Goal: Transaction & Acquisition: Purchase product/service

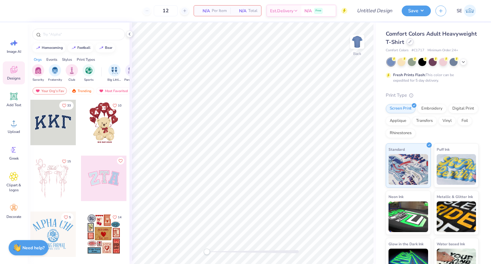
click at [412, 43] on div at bounding box center [410, 41] width 7 height 7
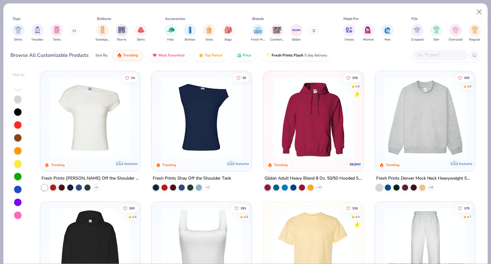
click at [76, 31] on icon at bounding box center [74, 30] width 4 height 3
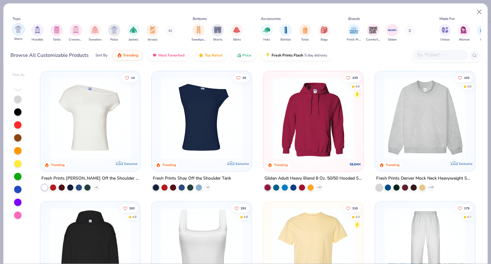
click at [15, 29] on img "filter for Shirts" at bounding box center [18, 29] width 7 height 7
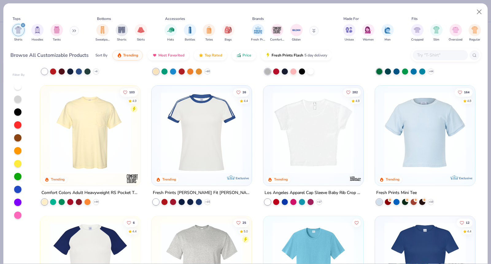
scroll to position [112, 0]
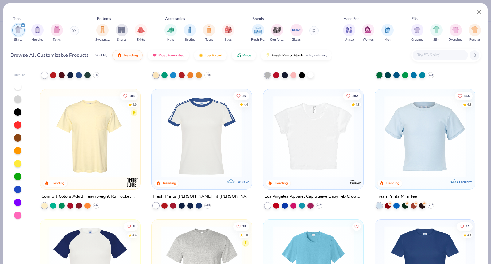
click at [309, 143] on img at bounding box center [314, 136] width 88 height 82
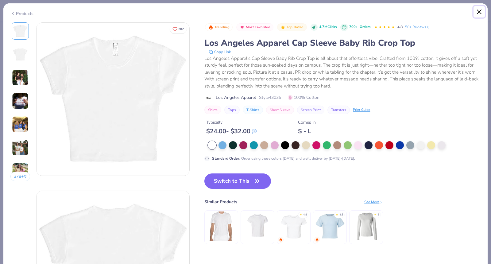
click at [479, 9] on button "Close" at bounding box center [480, 12] width 12 height 12
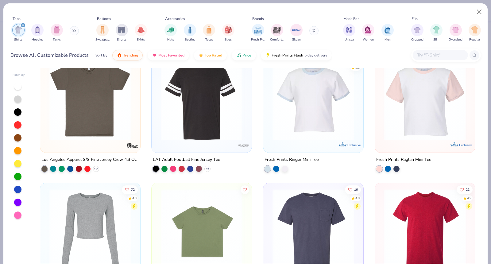
scroll to position [652, 0]
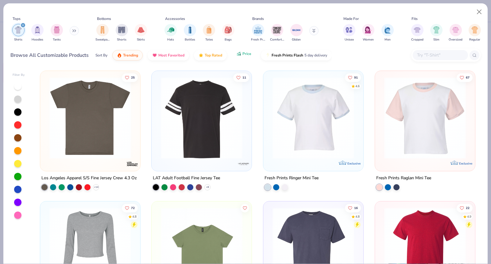
click at [247, 53] on span "Price" at bounding box center [246, 53] width 9 height 5
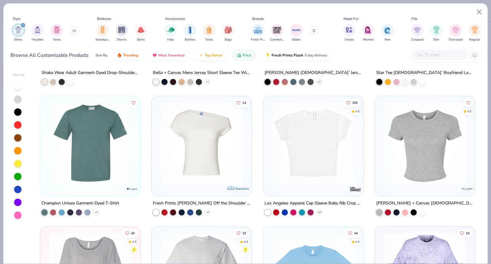
scroll to position [4134, 0]
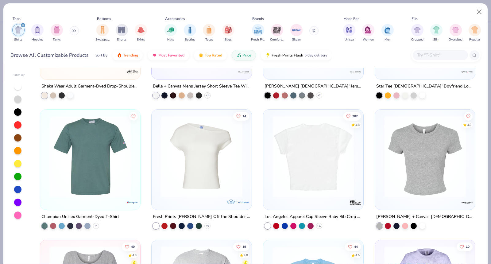
click at [299, 168] on img at bounding box center [314, 157] width 88 height 82
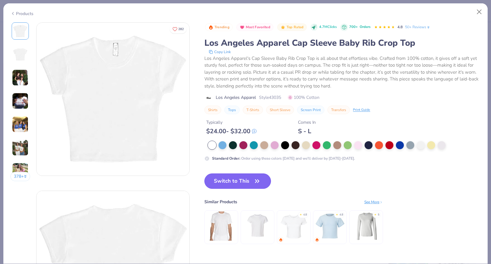
click at [239, 183] on button "Switch to This" at bounding box center [237, 180] width 67 height 15
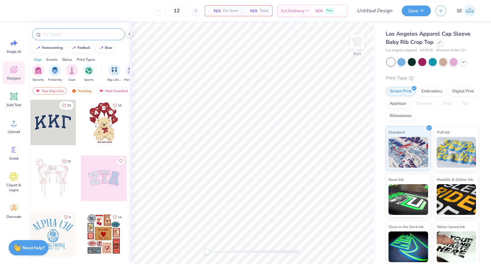
click at [81, 37] on input "text" at bounding box center [81, 34] width 79 height 6
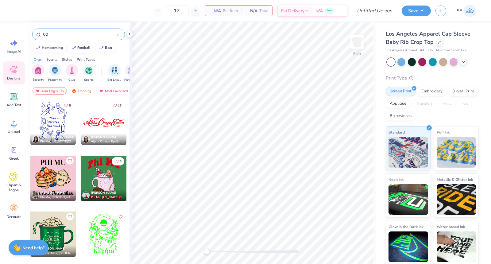
type input "C"
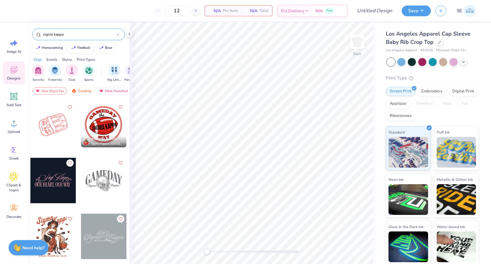
scroll to position [433, 0]
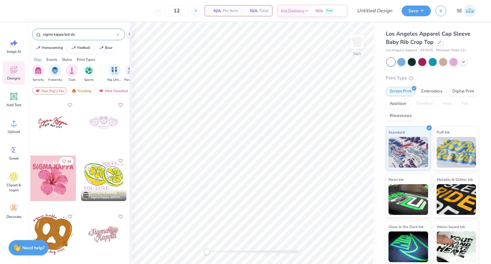
type input "sigma kappa bid day"
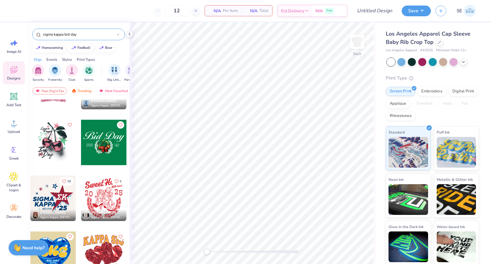
scroll to position [0, 0]
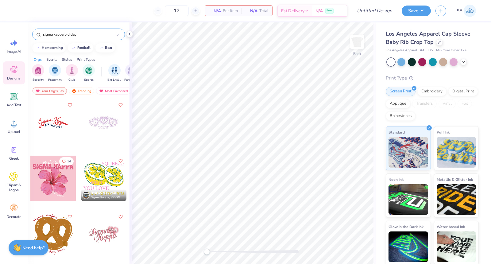
drag, startPoint x: 85, startPoint y: 34, endPoint x: 7, endPoint y: 31, distance: 78.0
click at [7, 31] on div "12 N/A Per Item N/A Total Est. Delivery N/A Free Design Title Save SE Image AI …" at bounding box center [245, 132] width 491 height 264
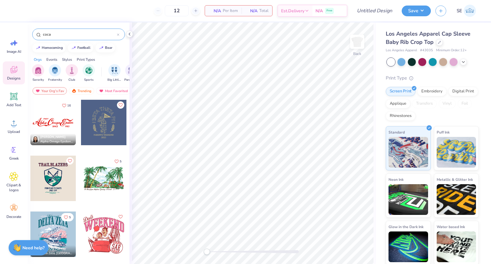
type input "coca"
click at [58, 129] on div at bounding box center [52, 122] width 45 height 45
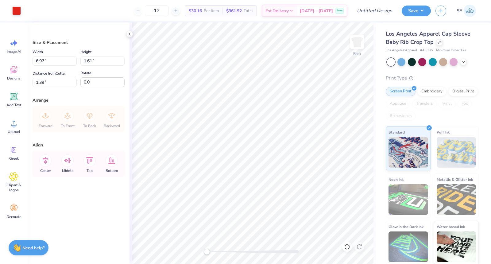
type input "1.39"
type input "3.95"
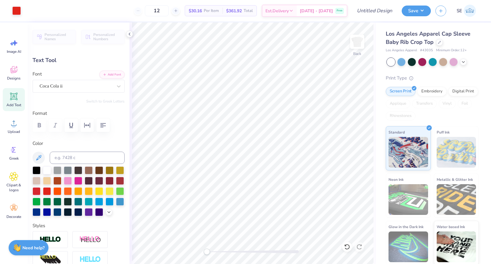
type input "1.39"
type input "0.50"
type input "2.13"
type input "2.78"
type input "1.47"
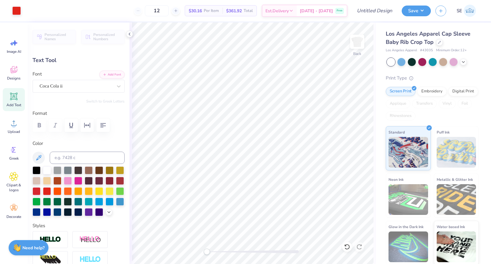
type input "1.39"
type input "1.19"
type input "0.84"
type input "1.82"
type input "2.78"
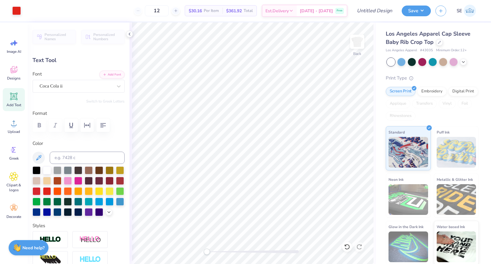
type input "1.47"
type input "1.53"
type input "1.19"
type input "0.84"
type input "1.82"
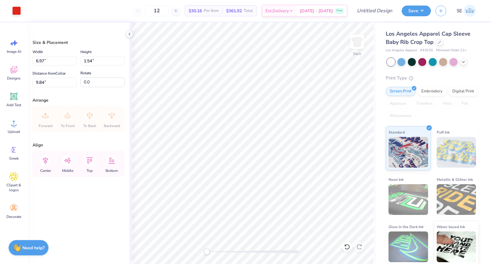
type input "1.46"
click at [440, 43] on icon at bounding box center [439, 41] width 3 height 3
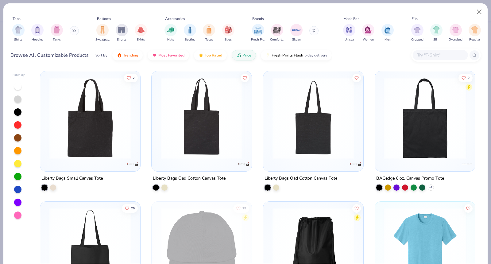
click at [69, 33] on div "Shirts Hoodies Tanks" at bounding box center [45, 32] width 71 height 23
click at [72, 31] on button at bounding box center [74, 30] width 9 height 9
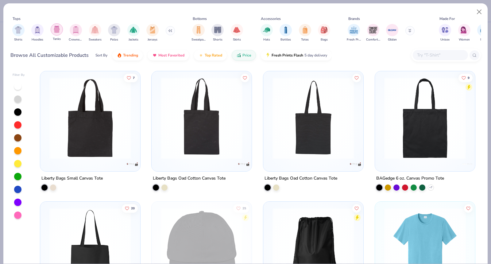
click at [60, 28] on img "filter for Tanks" at bounding box center [56, 29] width 7 height 7
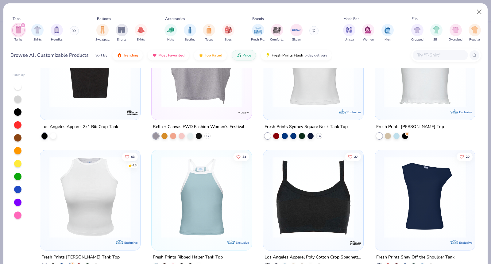
scroll to position [726, 0]
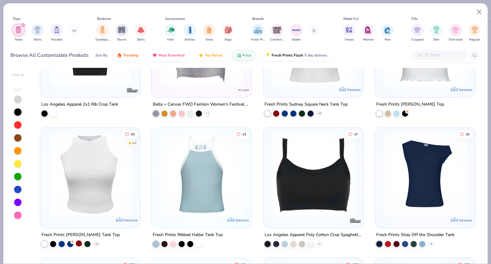
click at [77, 243] on div at bounding box center [79, 243] width 6 height 6
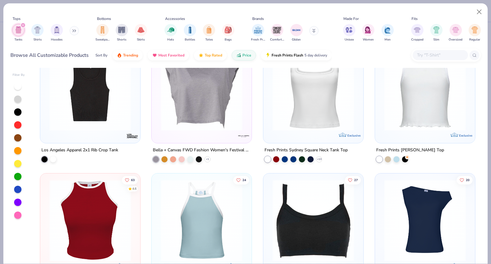
scroll to position [758, 0]
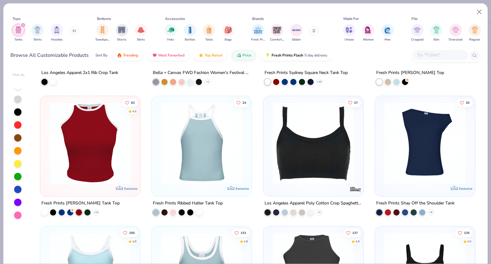
click at [100, 171] on img at bounding box center [90, 143] width 88 height 82
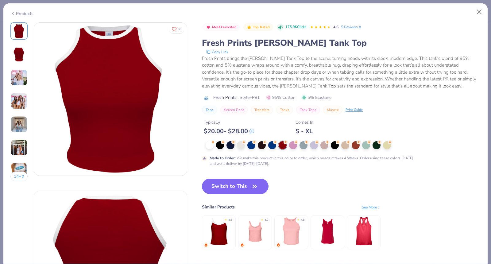
click at [374, 207] on div "See More" at bounding box center [371, 207] width 19 height 6
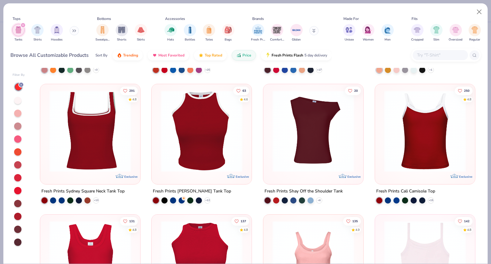
scroll to position [505, 0]
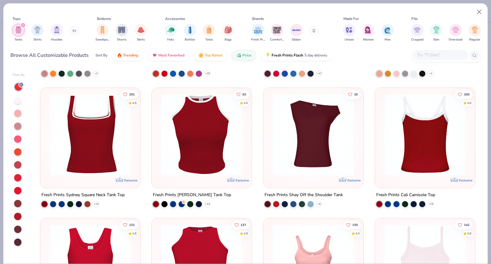
click at [381, 146] on img at bounding box center [337, 135] width 88 height 82
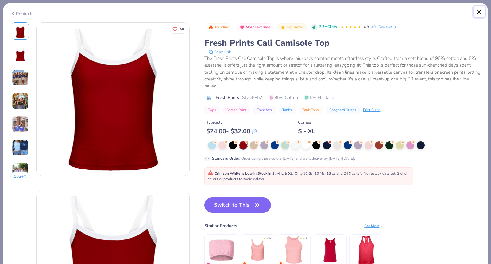
click at [479, 12] on button "Close" at bounding box center [480, 12] width 12 height 12
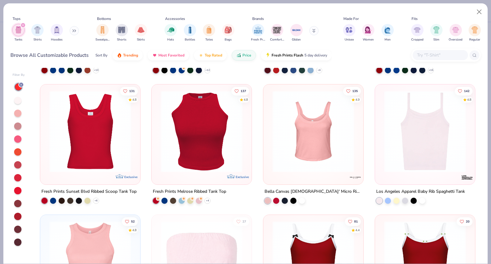
scroll to position [647, 0]
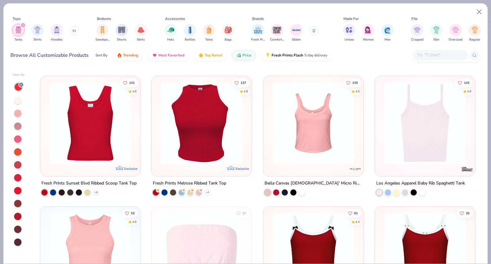
click at [210, 145] on img at bounding box center [202, 123] width 88 height 82
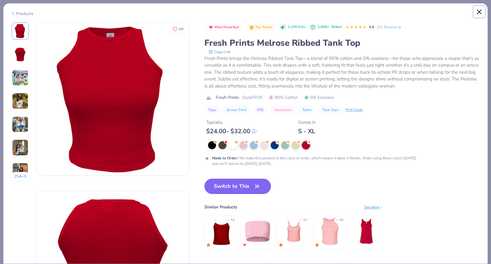
click at [478, 14] on button "Close" at bounding box center [480, 12] width 12 height 12
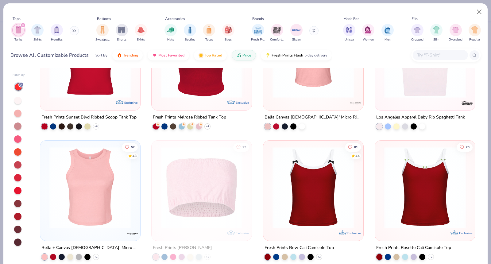
scroll to position [717, 0]
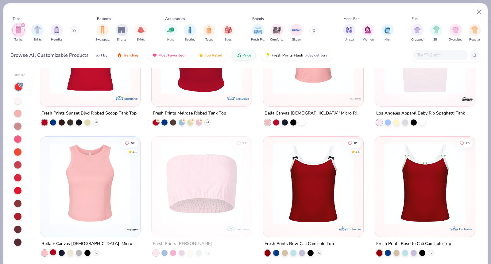
click at [53, 254] on div at bounding box center [53, 252] width 6 height 6
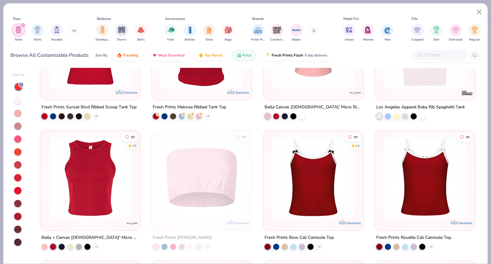
scroll to position [745, 0]
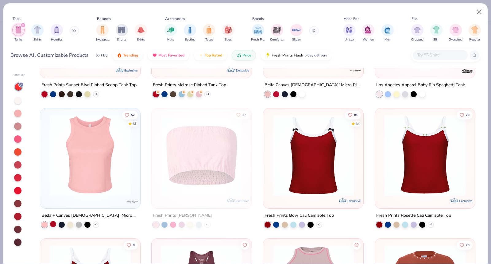
click at [54, 224] on div at bounding box center [53, 224] width 6 height 6
click at [115, 93] on div "Fresh Prints Sunset Blvd Ribbed Scoop Tank Top + 6" at bounding box center [90, 89] width 101 height 16
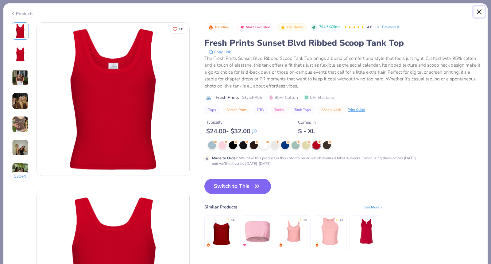
click at [482, 11] on button "Close" at bounding box center [480, 12] width 12 height 12
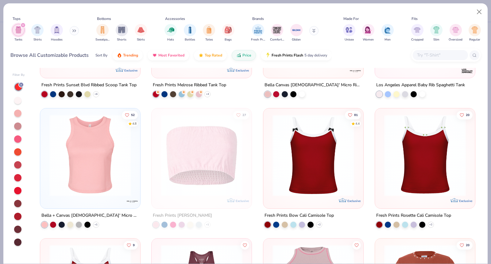
click at [84, 179] on img at bounding box center [90, 155] width 88 height 82
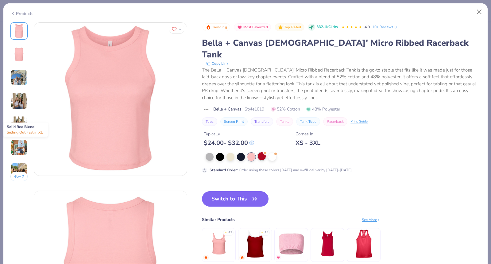
click at [264, 152] on div at bounding box center [262, 156] width 8 height 8
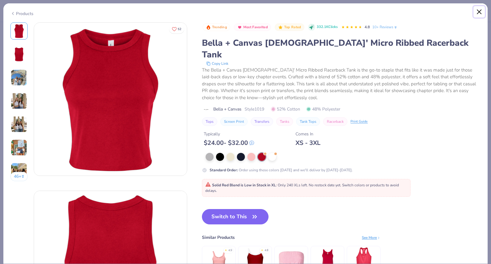
click at [479, 10] on button "Close" at bounding box center [480, 12] width 12 height 12
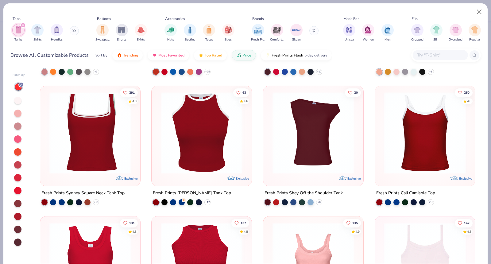
scroll to position [500, 0]
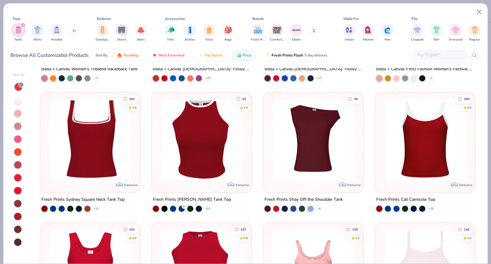
click at [403, 148] on img at bounding box center [425, 140] width 88 height 82
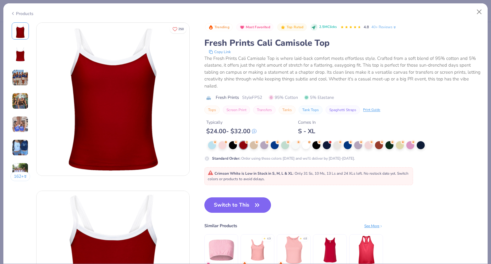
click at [262, 204] on button "Switch to This" at bounding box center [237, 204] width 67 height 15
type input "50"
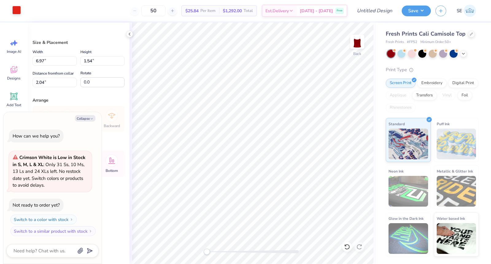
click at [16, 10] on div at bounding box center [16, 10] width 9 height 9
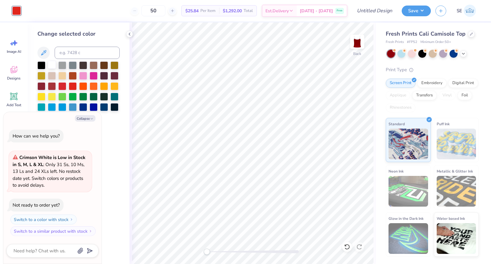
click at [56, 65] on div at bounding box center [52, 65] width 8 height 8
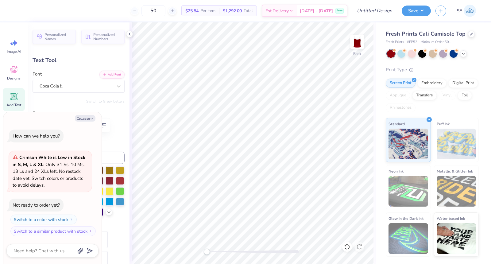
type textarea "x"
type input "1.19"
type input "0.84"
type input "2.40"
type textarea "x"
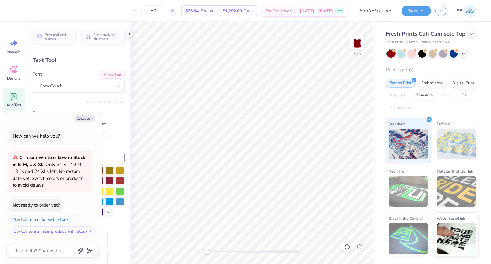
type input "2.78"
type input "1.47"
type input "2.03"
type textarea "x"
type input "1.19"
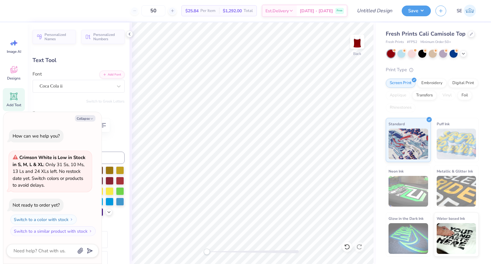
type input "0.84"
type input "2.40"
type textarea "x"
type input "2.78"
type input "1.47"
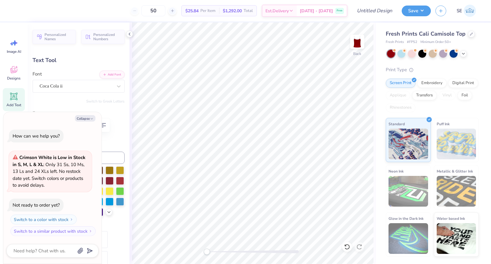
type input "2.03"
type textarea "x"
type textarea "CA"
type textarea "x"
type textarea "ChA"
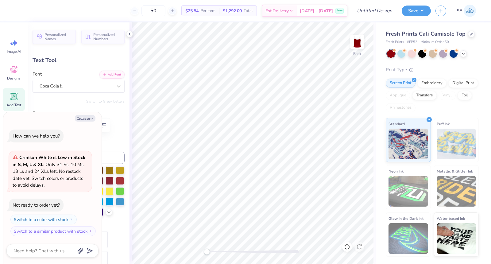
type textarea "x"
type textarea "ChiA"
type textarea "x"
type textarea "ChA"
type textarea "x"
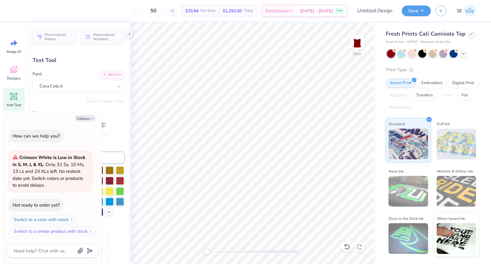
type textarea "C"
type textarea "x"
type input "1.19"
type input "0.84"
type input "2.40"
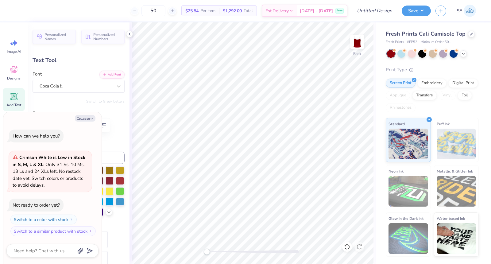
type textarea "x"
type textarea "h"
type textarea "x"
type textarea "hi"
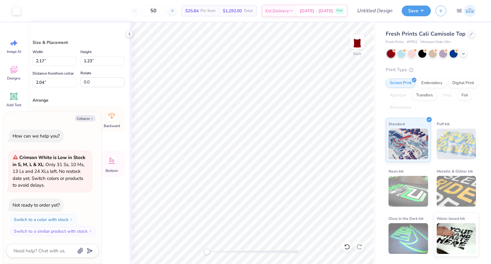
type textarea "x"
type input "2.11"
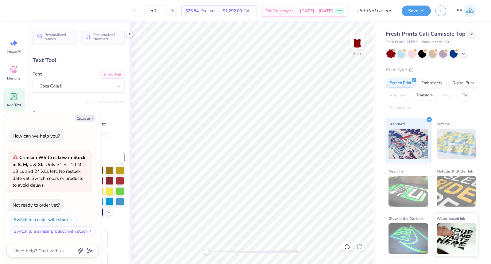
type textarea "x"
type input "2.10"
type input "1.14"
type input "2.20"
type textarea "x"
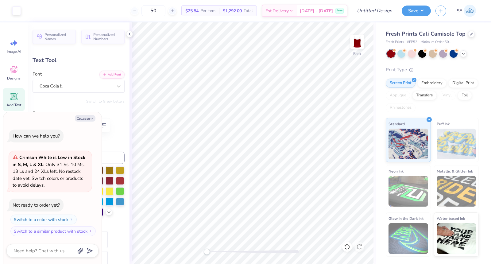
type input "0.87"
type input "0.21"
type input "2.04"
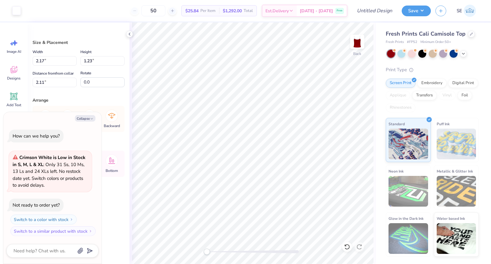
type textarea "x"
type input "2.08"
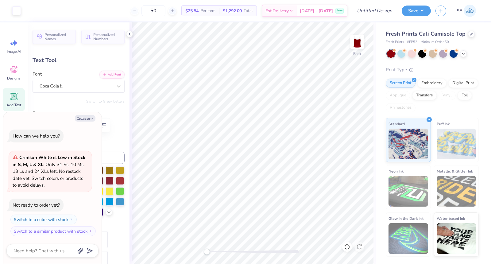
type textarea "x"
type input "0.65"
type input "0.59"
type input "2.70"
type textarea "x"
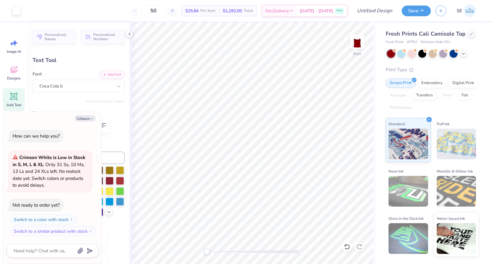
type input "0.87"
type input "0.21"
type input "1.90"
type textarea "x"
type input "1.71"
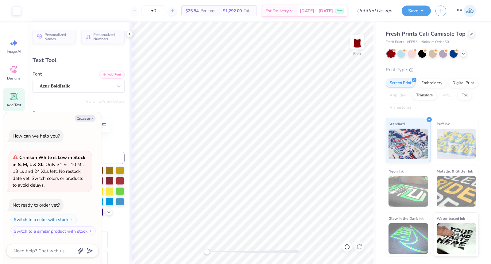
type textarea "x"
type input "0.65"
type input "0.59"
type input "2.46"
type textarea "x"
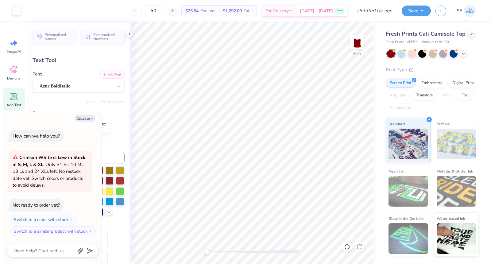
type input "0.98"
type input "0.27"
type input "3.31"
type textarea "x"
type input "0.72"
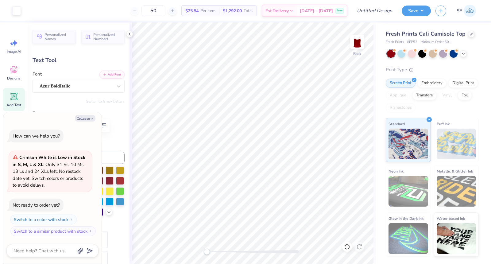
type textarea "x"
type input "0.98"
type textarea "x"
type input "3.26"
type textarea "x"
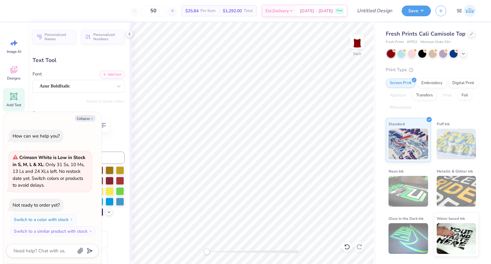
type textarea "x"
type textarea "B"
type textarea "x"
type textarea "Bi"
type textarea "x"
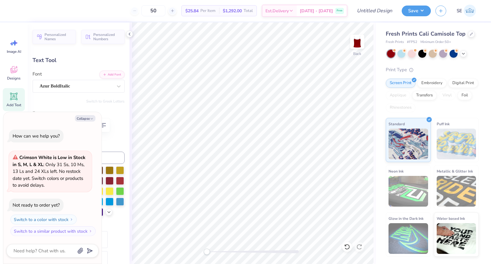
type textarea "Bid"
type textarea "x"
type textarea "Bid"
type textarea "x"
type textarea "Bid D"
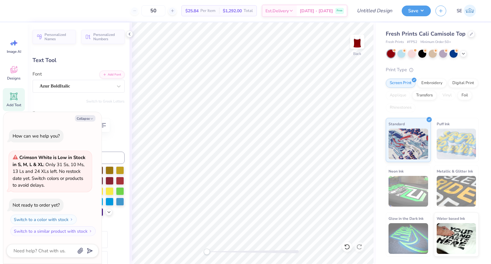
type textarea "x"
type textarea "Bid Da"
type textarea "x"
type textarea "Bid Day"
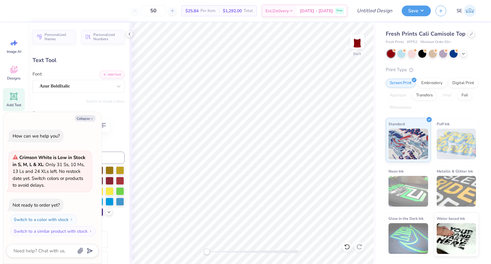
type textarea "x"
type textarea "Bid Day"
type textarea "x"
type textarea "Bid Day 2"
type textarea "x"
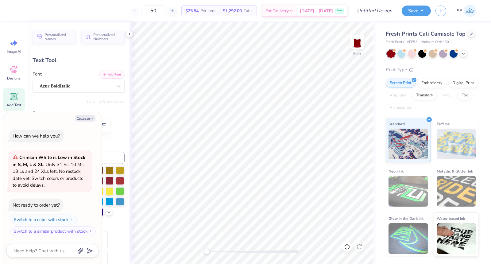
type textarea "Bid Day 20"
type textarea "x"
type textarea "Bid Day 202"
type textarea "x"
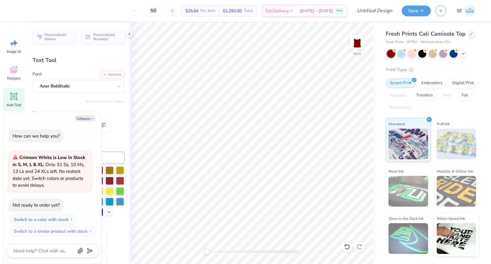
type textarea "Bid Day 2025"
type textarea "x"
type textarea "Bi 2025"
type textarea "x"
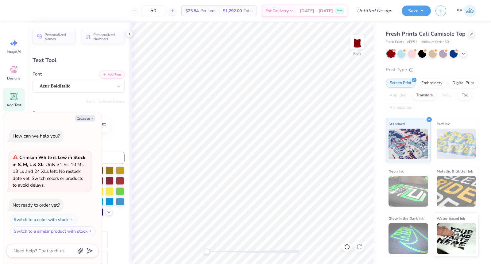
type textarea "B 2025"
type textarea "x"
type textarea "BI 2025"
type textarea "x"
type textarea "BID 2025"
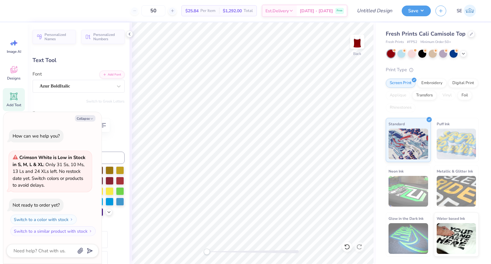
type textarea "x"
type textarea "BID 2025"
type textarea "x"
type textarea "BID D 2025"
type textarea "x"
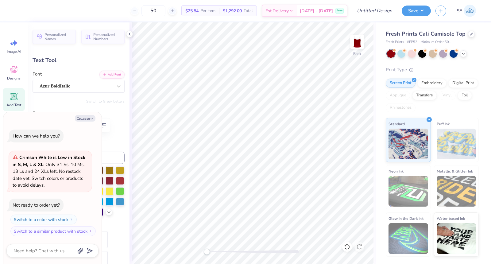
type textarea "BID DA 2025"
type textarea "x"
type textarea "BID DAY 2025"
type textarea "x"
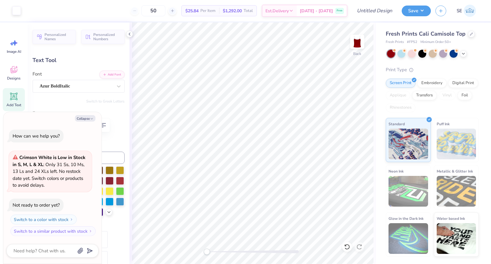
type input "2.21"
type textarea "x"
type input "3.31"
type textarea "x"
click at [165, 10] on input "50" at bounding box center [154, 10] width 24 height 11
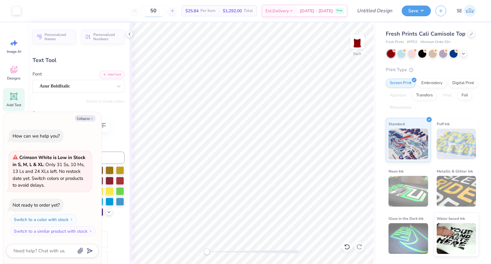
type input "5"
type input "100"
type textarea "x"
type input "100"
click at [121, 16] on div "100 $24.44 Per Item $2,444.00 Total Est. Delivery [DATE] - [DATE] Free" at bounding box center [186, 10] width 322 height 21
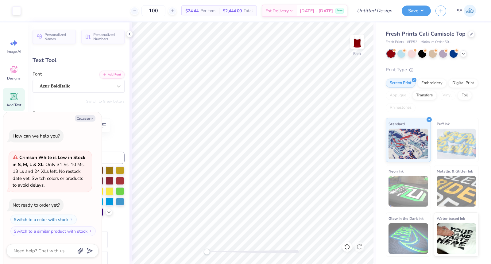
type textarea "x"
type input "3.26"
type textarea "x"
type input "1.39"
type input "0.50"
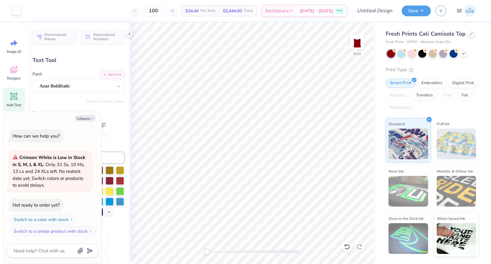
type input "2.75"
type textarea "x"
type input "0.65"
type input "0.59"
type input "2.46"
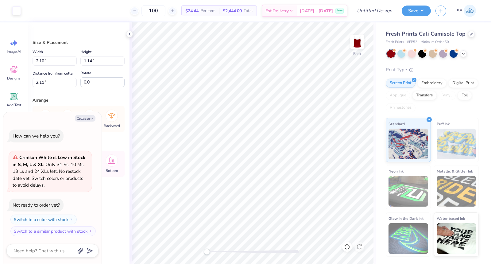
type textarea "x"
type input "2.18"
type textarea "x"
type input "2.11"
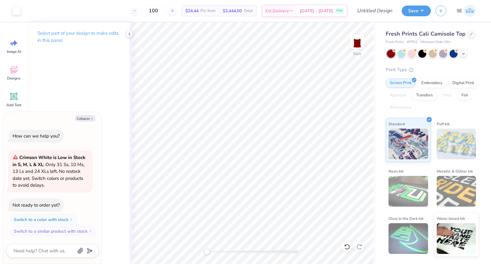
type textarea "x"
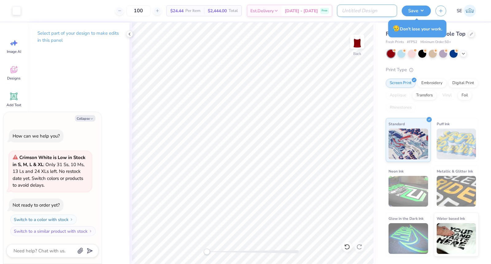
click at [362, 13] on input "Design Title" at bounding box center [367, 11] width 60 height 12
type input "C"
type textarea "x"
type input "Ch"
type textarea "x"
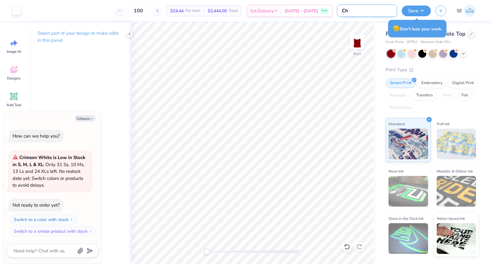
type input "Chi"
type textarea "x"
type input "Chi"
type textarea "x"
type input "Chi O"
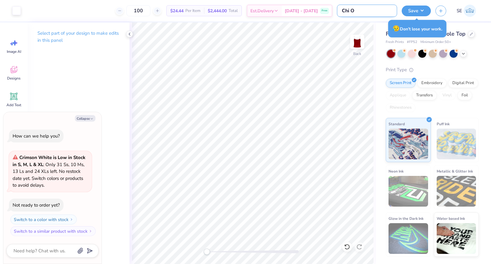
type textarea "x"
type input "Chi O"
type textarea "x"
type input "Chi O T"
type textarea "x"
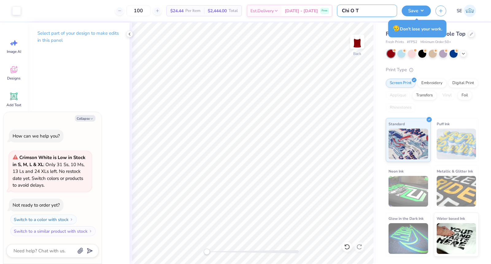
type input "Chi O Ta"
type textarea "x"
type input "Chi O Tan"
type textarea "x"
type input "Chi O Tank"
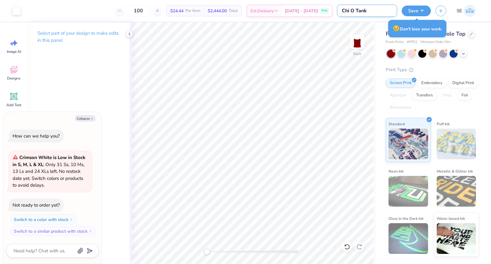
type textarea "x"
type input "Chi O Tanks"
type textarea "x"
type input "Chi O Tanks"
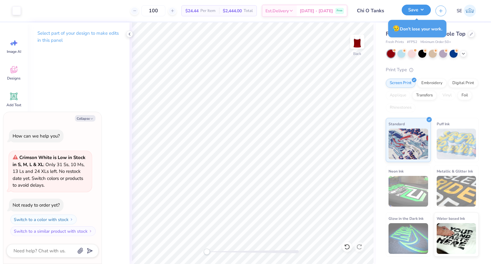
click at [415, 12] on button "Save" at bounding box center [416, 10] width 29 height 11
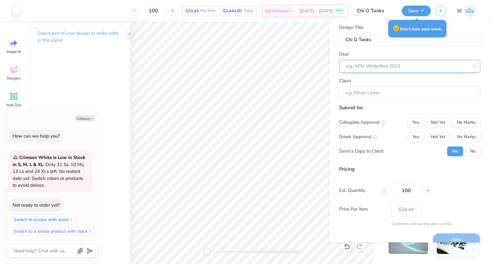
click at [379, 67] on div at bounding box center [407, 66] width 122 height 8
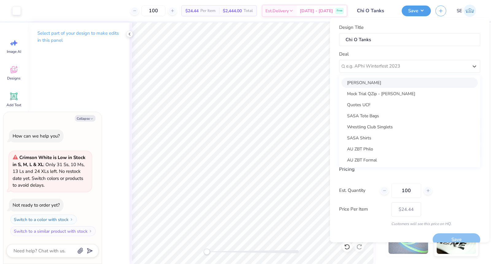
click at [376, 84] on div "[PERSON_NAME]" at bounding box center [410, 83] width 136 height 10
type textarea "x"
type input "[PERSON_NAME]"
type input "– –"
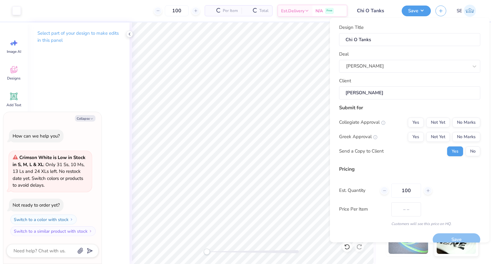
type textarea "x"
type input "$28.98"
click at [467, 124] on button "No Marks" at bounding box center [466, 123] width 28 height 10
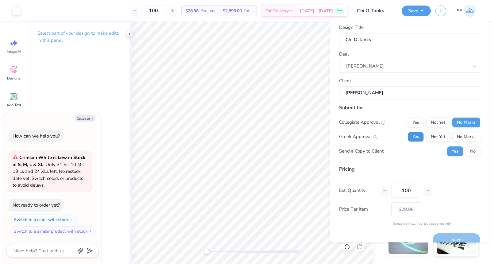
click at [421, 133] on button "Yes" at bounding box center [416, 137] width 16 height 10
type textarea "x"
type input "– –"
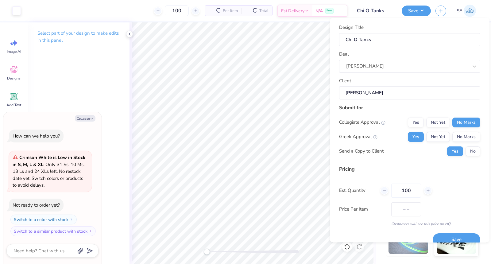
type textarea "x"
type input "$28.98"
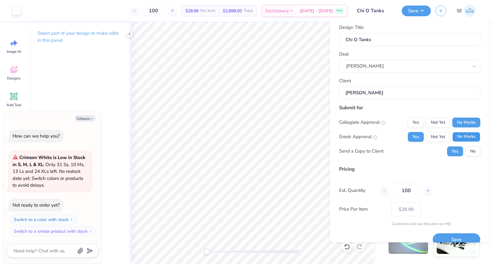
click at [467, 136] on button "No Marks" at bounding box center [466, 137] width 28 height 10
type textarea "x"
type input "– –"
type textarea "x"
type input "$24.44"
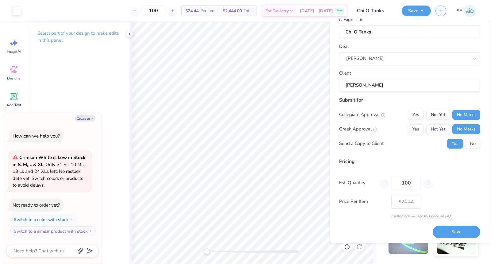
scroll to position [0, 0]
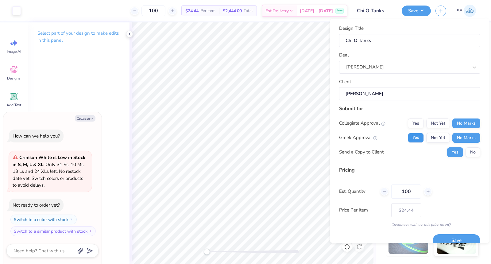
click at [419, 138] on button "Yes" at bounding box center [416, 138] width 16 height 10
type textarea "x"
type input "– –"
type textarea "x"
type input "$28.98"
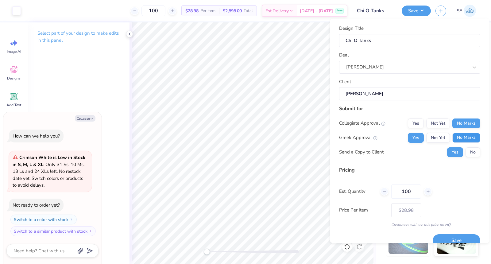
click at [456, 135] on button "No Marks" at bounding box center [466, 138] width 28 height 10
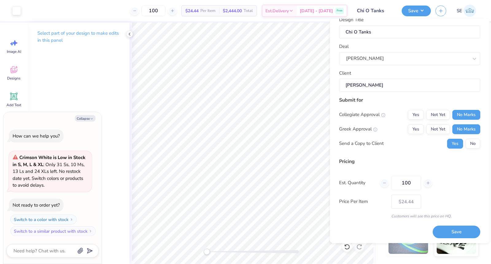
click at [96, 100] on div "Select part of your design to make edits in this panel" at bounding box center [79, 143] width 102 height 242
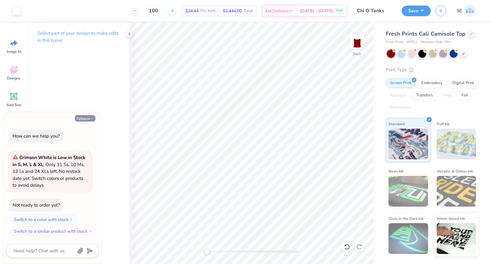
click at [89, 118] on button "Collapse" at bounding box center [85, 118] width 21 height 6
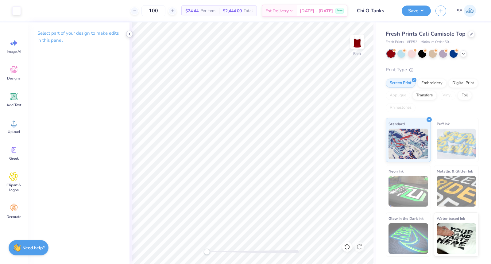
click at [129, 36] on icon at bounding box center [129, 34] width 5 height 5
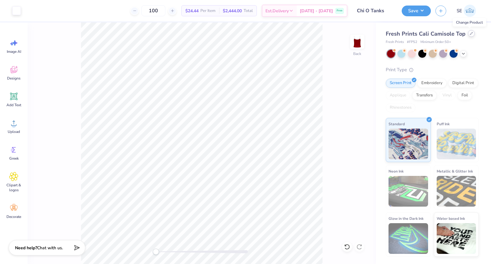
click at [468, 34] on div at bounding box center [471, 33] width 7 height 7
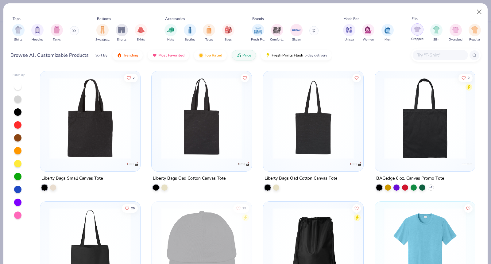
click at [413, 32] on div "filter for Cropped" at bounding box center [417, 29] width 12 height 12
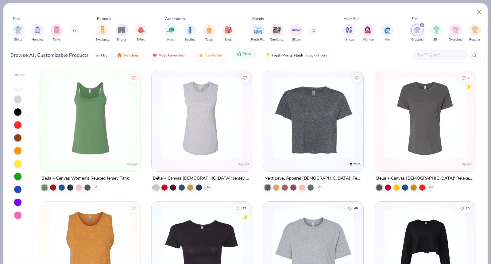
click at [242, 55] on span "Price" at bounding box center [246, 53] width 9 height 5
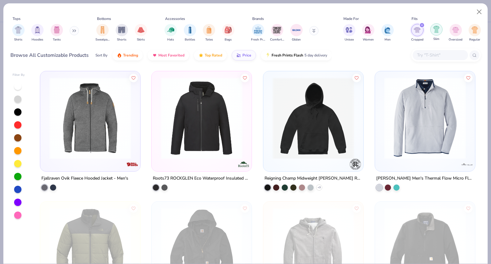
click at [439, 31] on img "filter for Slim" at bounding box center [436, 29] width 7 height 7
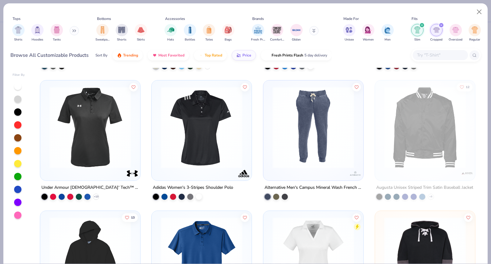
scroll to position [1688, 0]
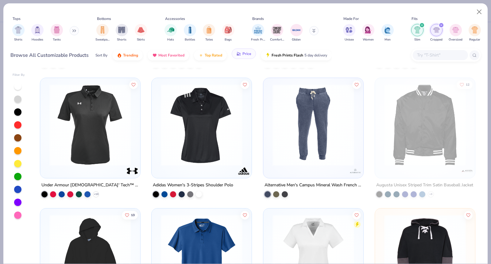
click at [247, 55] on span "Price" at bounding box center [246, 53] width 9 height 5
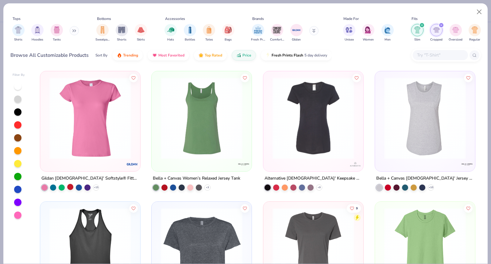
click at [71, 187] on div at bounding box center [70, 187] width 6 height 6
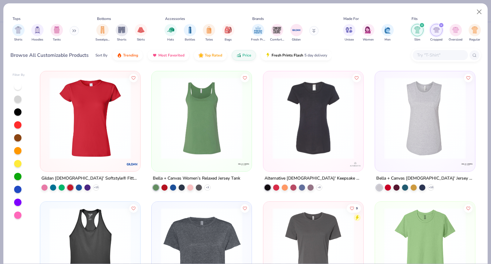
click at [101, 139] on img at bounding box center [90, 118] width 88 height 82
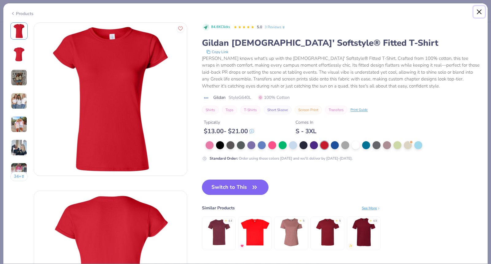
click at [481, 14] on button "Close" at bounding box center [480, 12] width 12 height 12
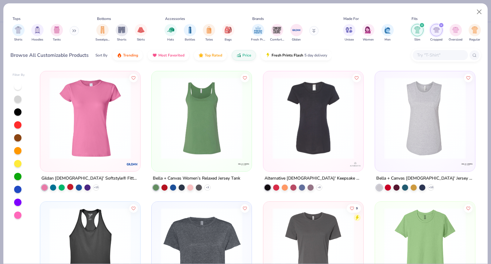
click at [71, 188] on div at bounding box center [70, 187] width 6 height 6
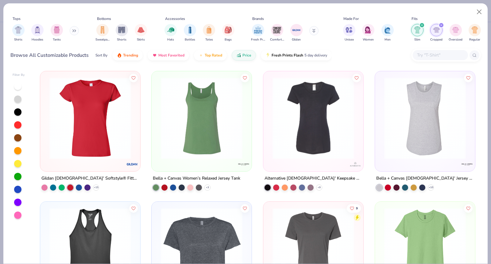
click at [123, 92] on img at bounding box center [90, 118] width 88 height 82
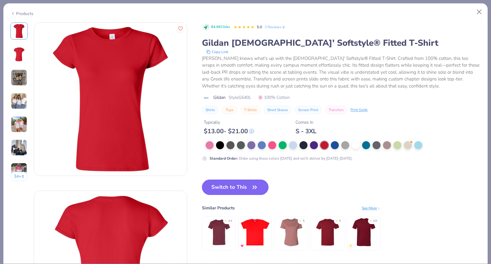
click at [252, 186] on icon "button" at bounding box center [254, 187] width 9 height 9
